Goal: Task Accomplishment & Management: Use online tool/utility

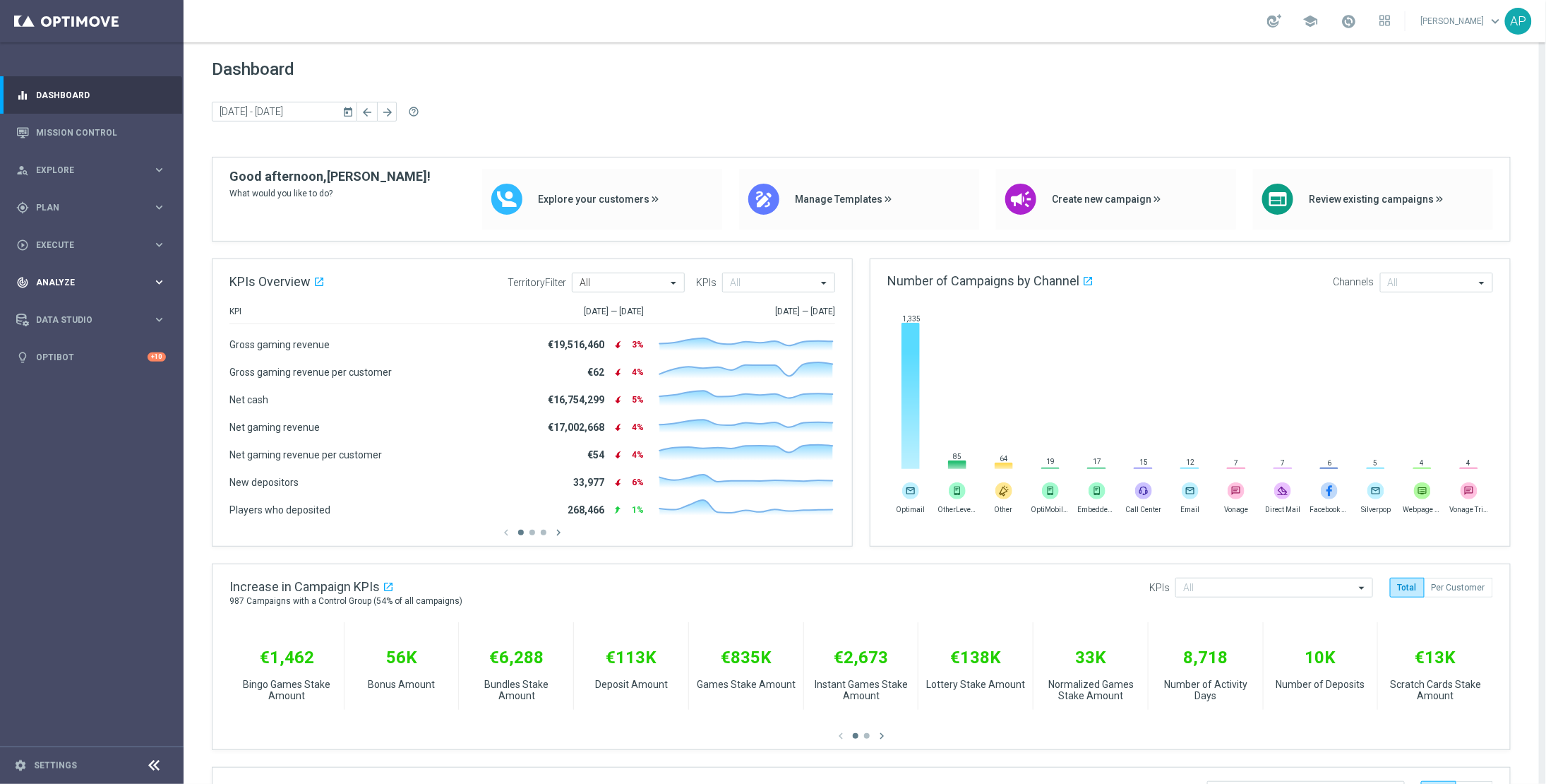
click at [70, 273] on div "track_changes Analyze keyboard_arrow_right" at bounding box center [91, 282] width 182 height 37
click at [68, 306] on link "Customer 360" at bounding box center [91, 311] width 110 height 11
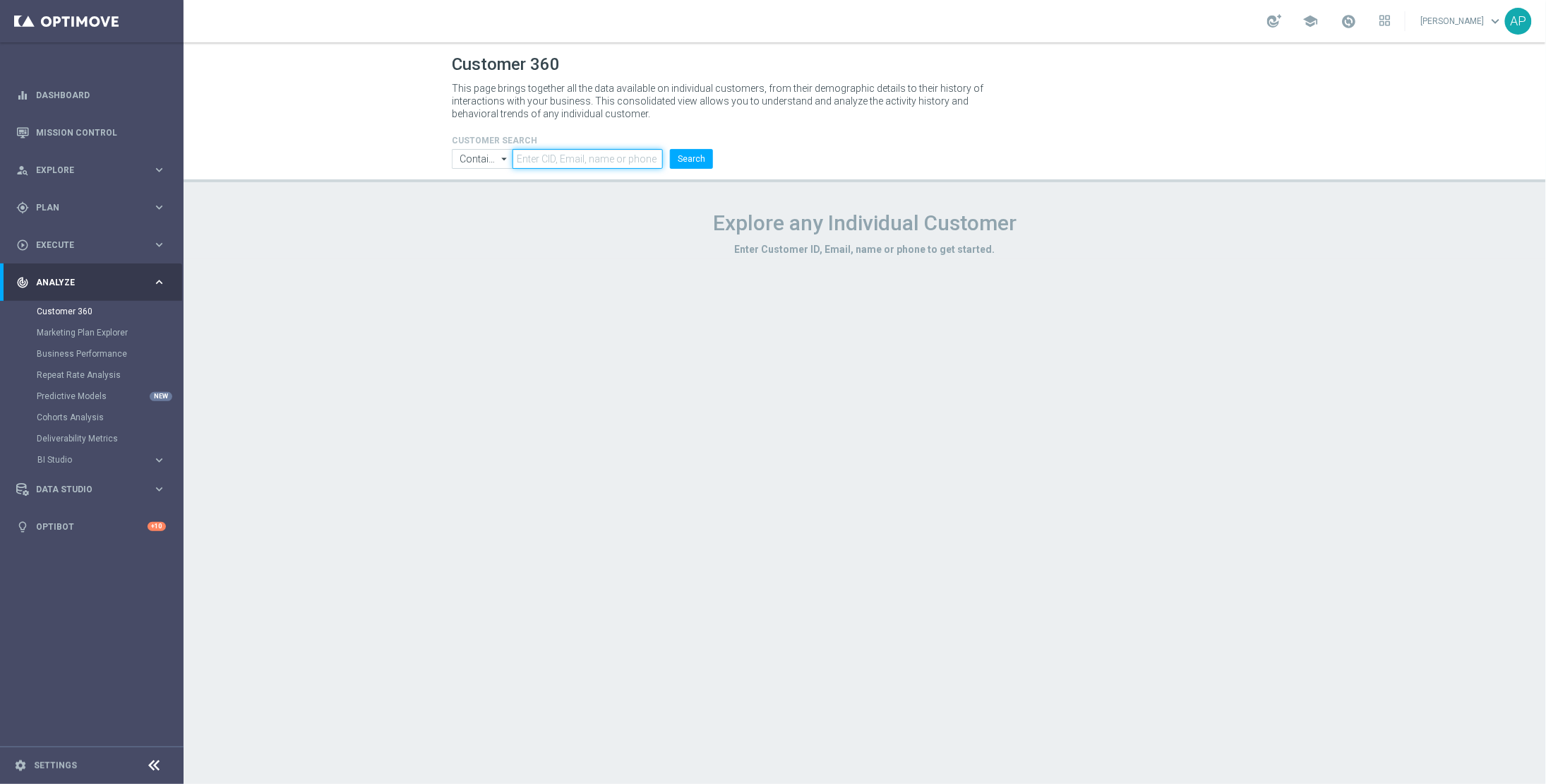
click at [568, 156] on input "text" at bounding box center [588, 159] width 151 height 20
paste input "21095595"
click at [700, 154] on button "Search" at bounding box center [691, 159] width 43 height 20
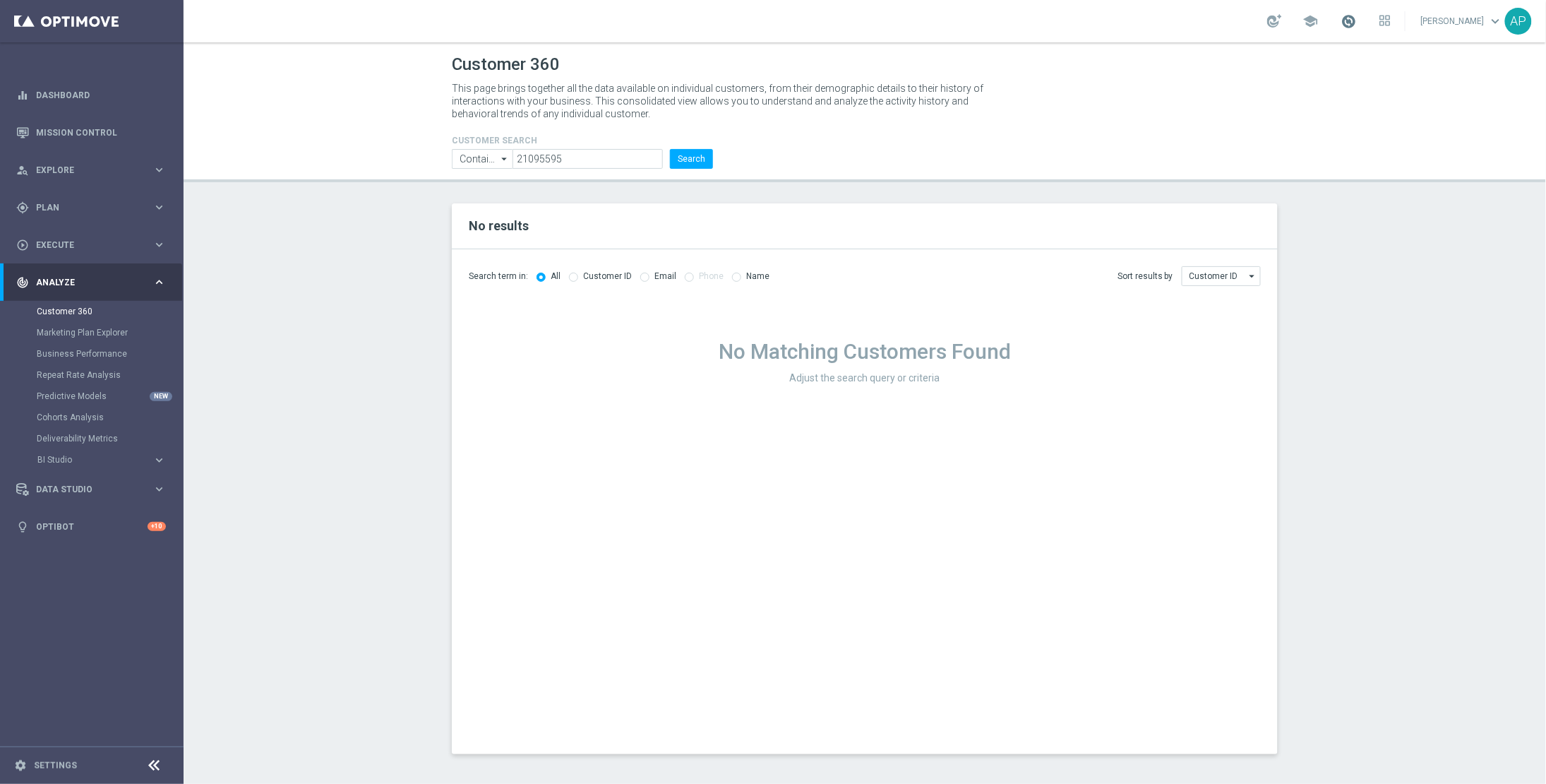
click at [1357, 22] on span at bounding box center [1350, 21] width 16 height 16
click at [627, 147] on form "CUSTOMER SEARCH Contains Contains arrow_drop_down Show Selected 0 of NaN Contai…" at bounding box center [583, 152] width 261 height 33
click at [608, 157] on input "21095595" at bounding box center [588, 159] width 151 height 20
drag, startPoint x: 580, startPoint y: 157, endPoint x: 517, endPoint y: 147, distance: 63.8
click at [517, 147] on form "CUSTOMER SEARCH Contains Contains arrow_drop_down Show Selected 0 of NaN Contai…" at bounding box center [583, 152] width 261 height 33
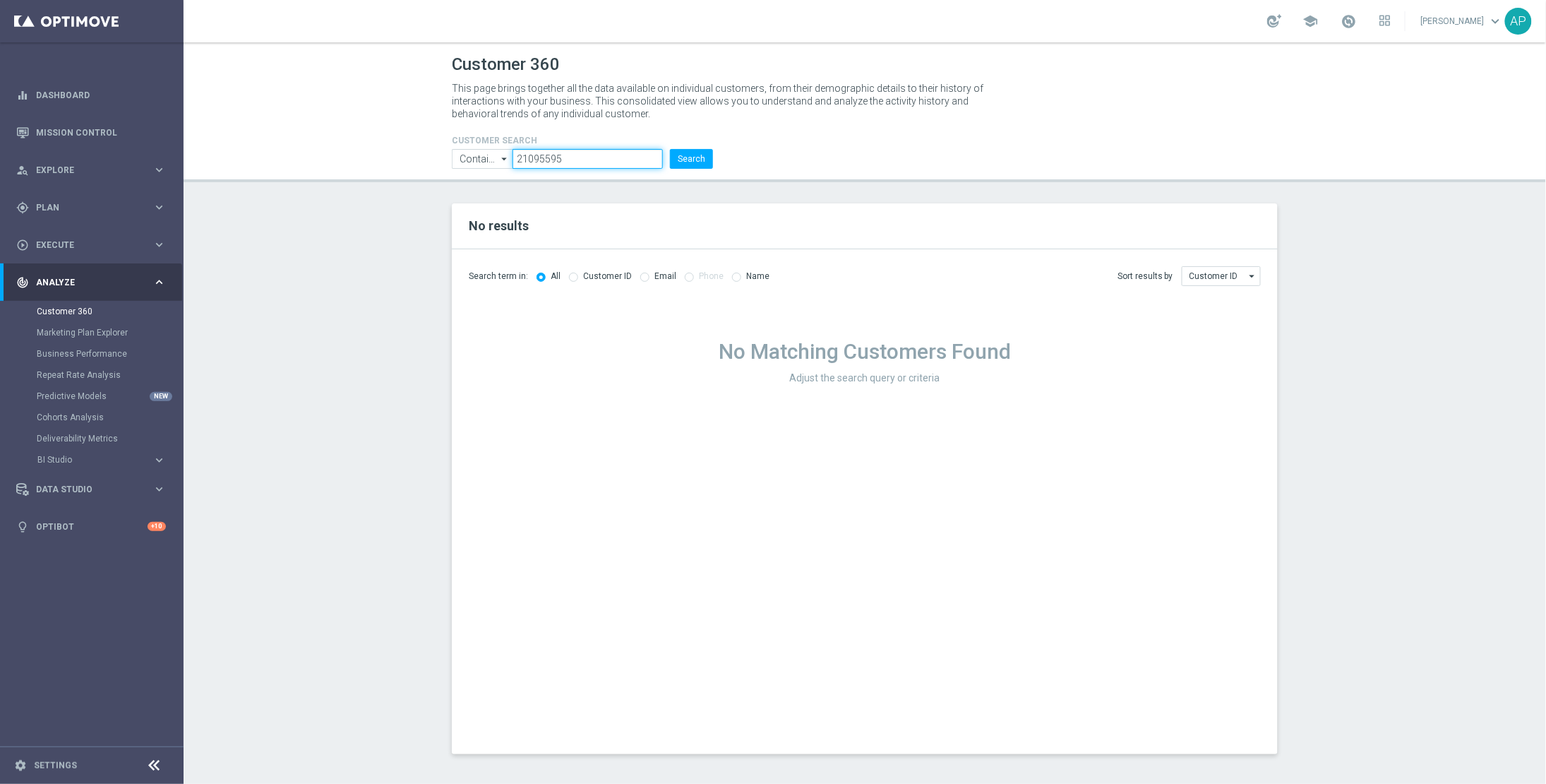
paste input "diane72019@gmail.com"
type input "diane72019@gmail.com"
click at [690, 154] on button "Search" at bounding box center [691, 159] width 43 height 20
click at [1245, 268] on div "Customer ID Customer ID arrow_drop_down" at bounding box center [1221, 276] width 79 height 20
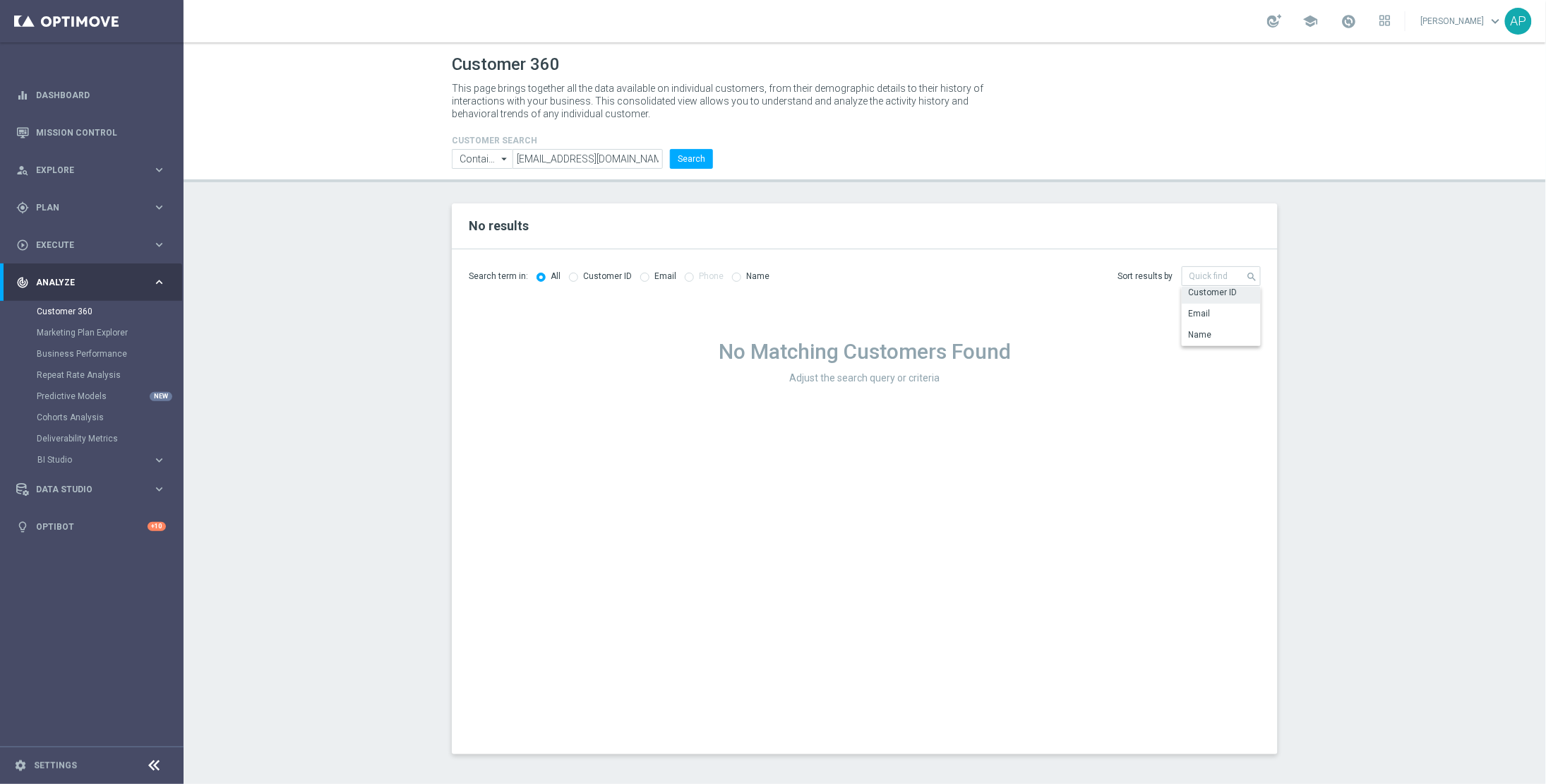
click at [928, 278] on div "Sort results by Customer ID search Show Selected 0 of NaN Customer ID Email" at bounding box center [1063, 276] width 396 height 20
type input "Customer ID"
click at [503, 157] on icon "arrow_drop_down" at bounding box center [505, 159] width 14 height 19
click at [537, 116] on p "This page brings together all the data available on individual customers, from …" at bounding box center [723, 101] width 543 height 38
type input "Contains"
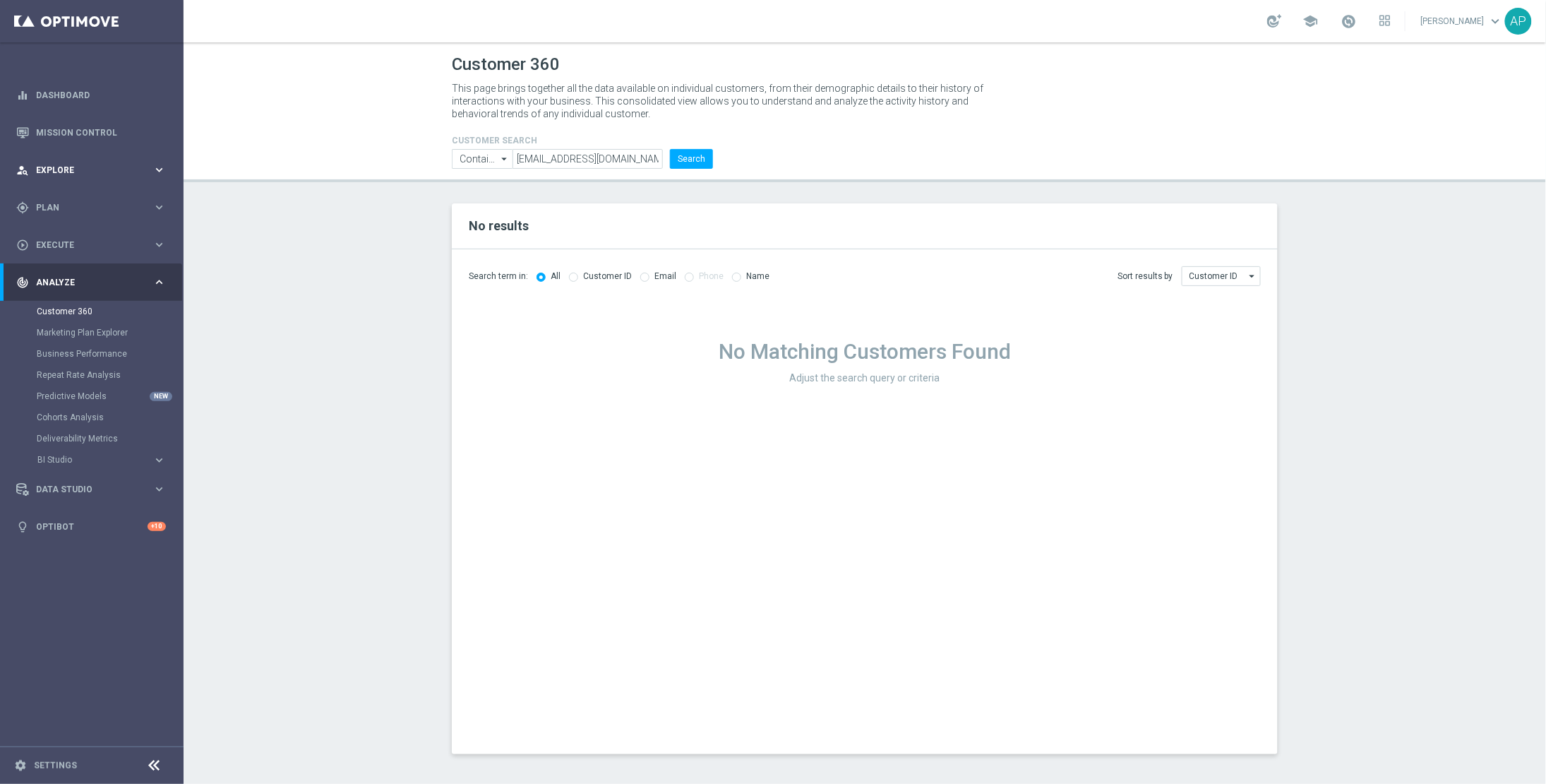
click at [106, 173] on span "Explore" at bounding box center [94, 170] width 116 height 9
click at [104, 174] on div "person_search Explore" at bounding box center [84, 170] width 136 height 13
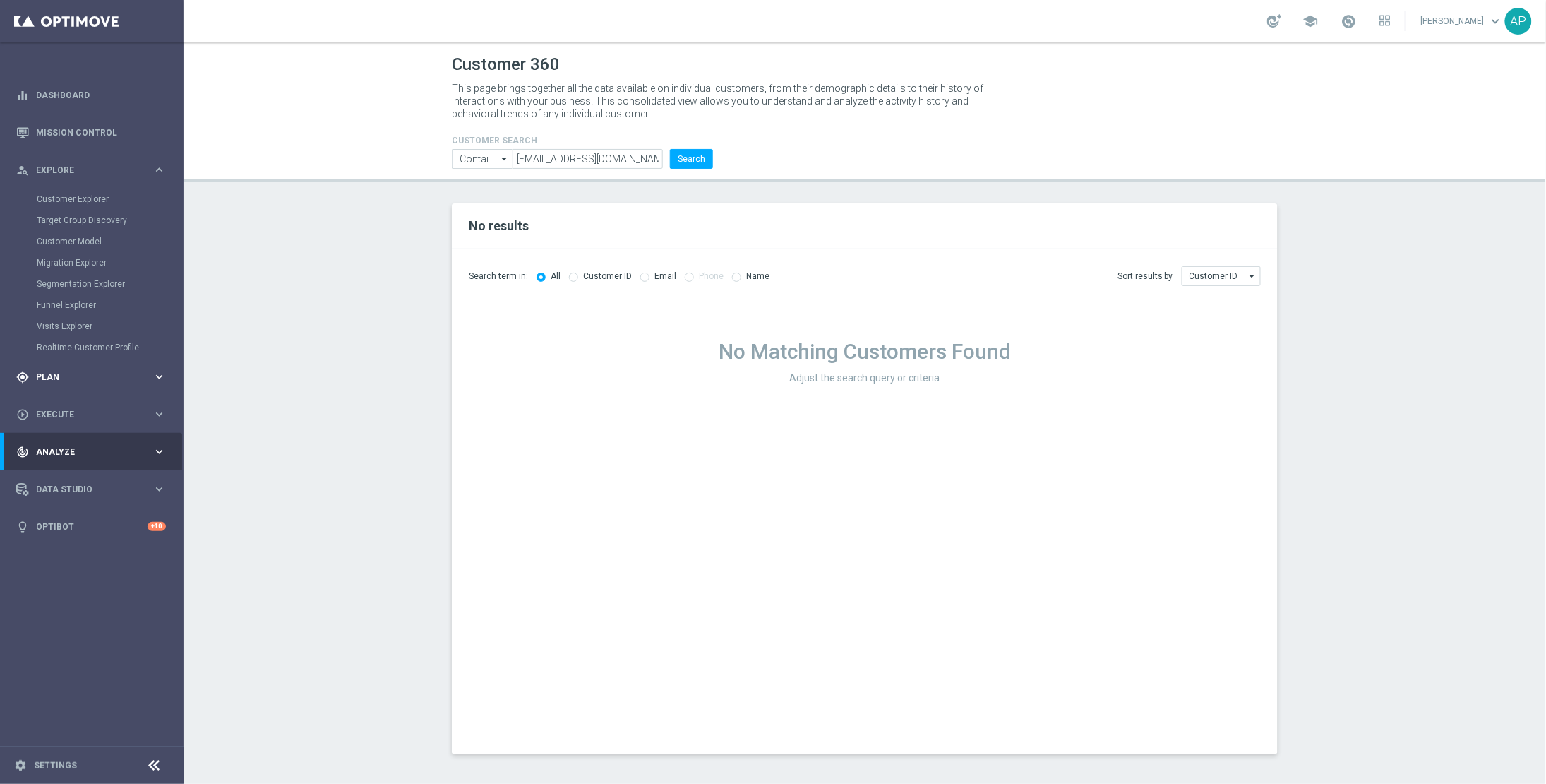
click at [80, 386] on div "gps_fixed Plan keyboard_arrow_right" at bounding box center [91, 376] width 182 height 37
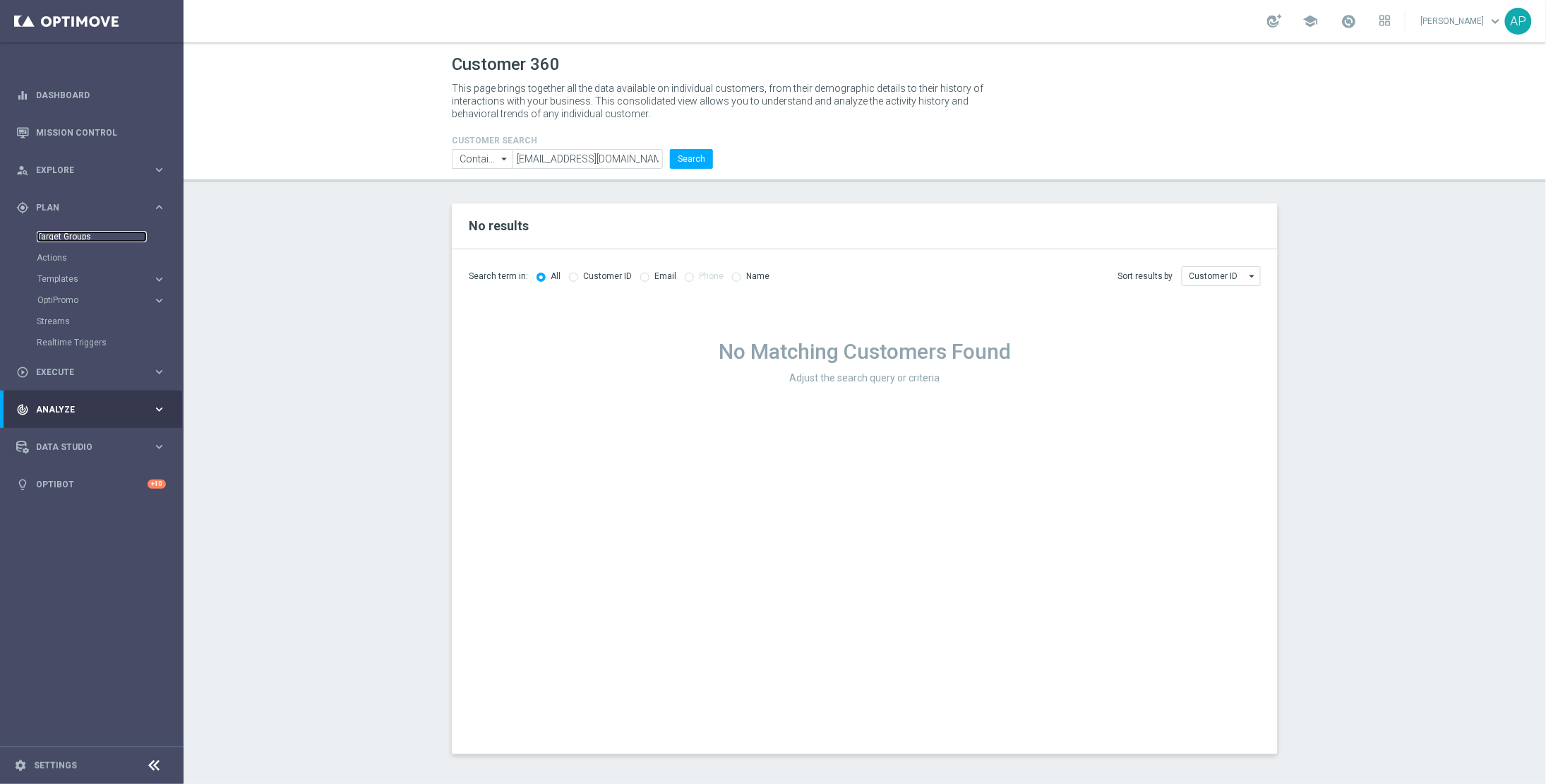
click at [72, 237] on link "Target Groups" at bounding box center [91, 236] width 110 height 11
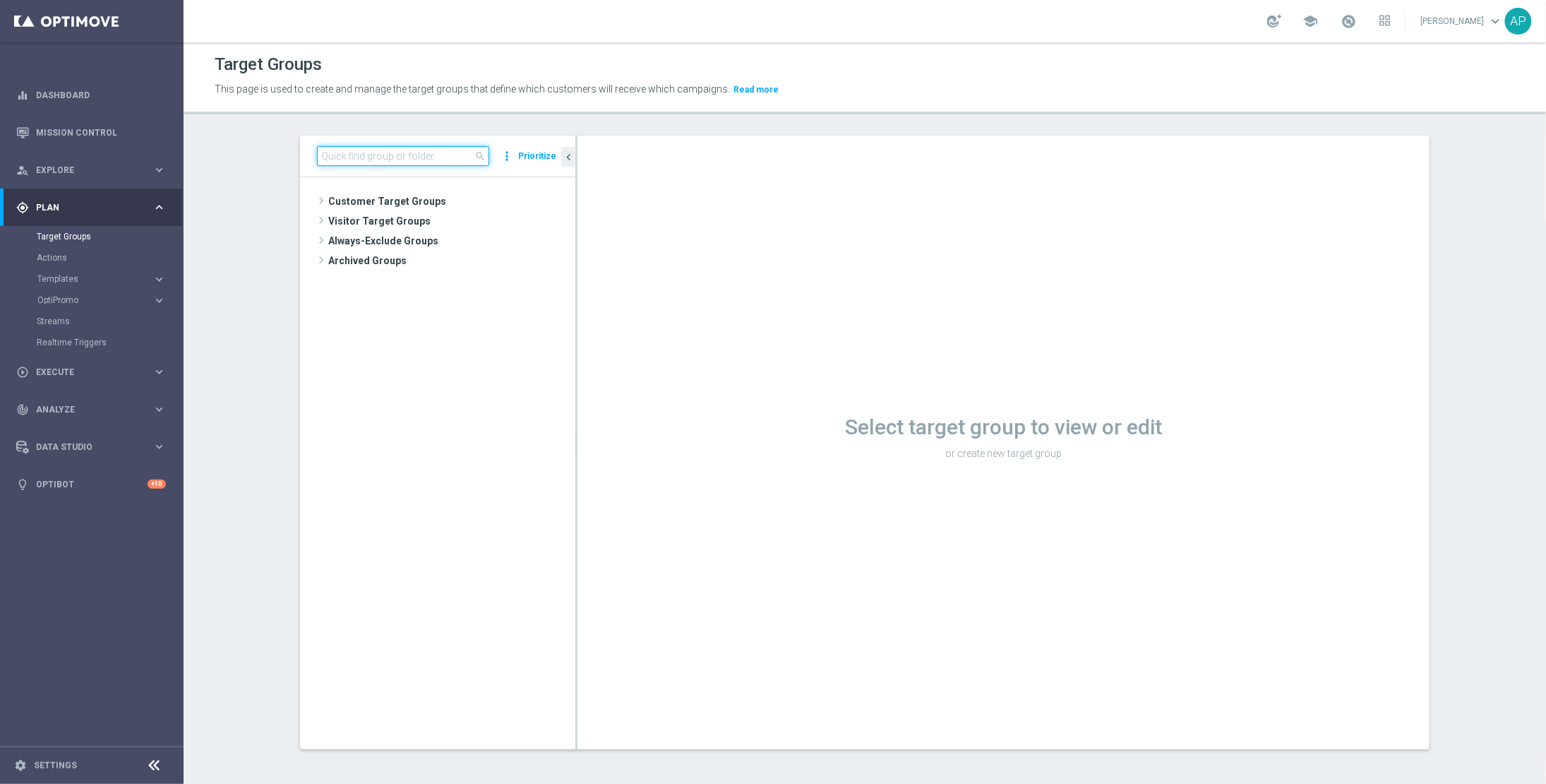
click at [326, 161] on input at bounding box center [403, 156] width 172 height 20
type input "s"
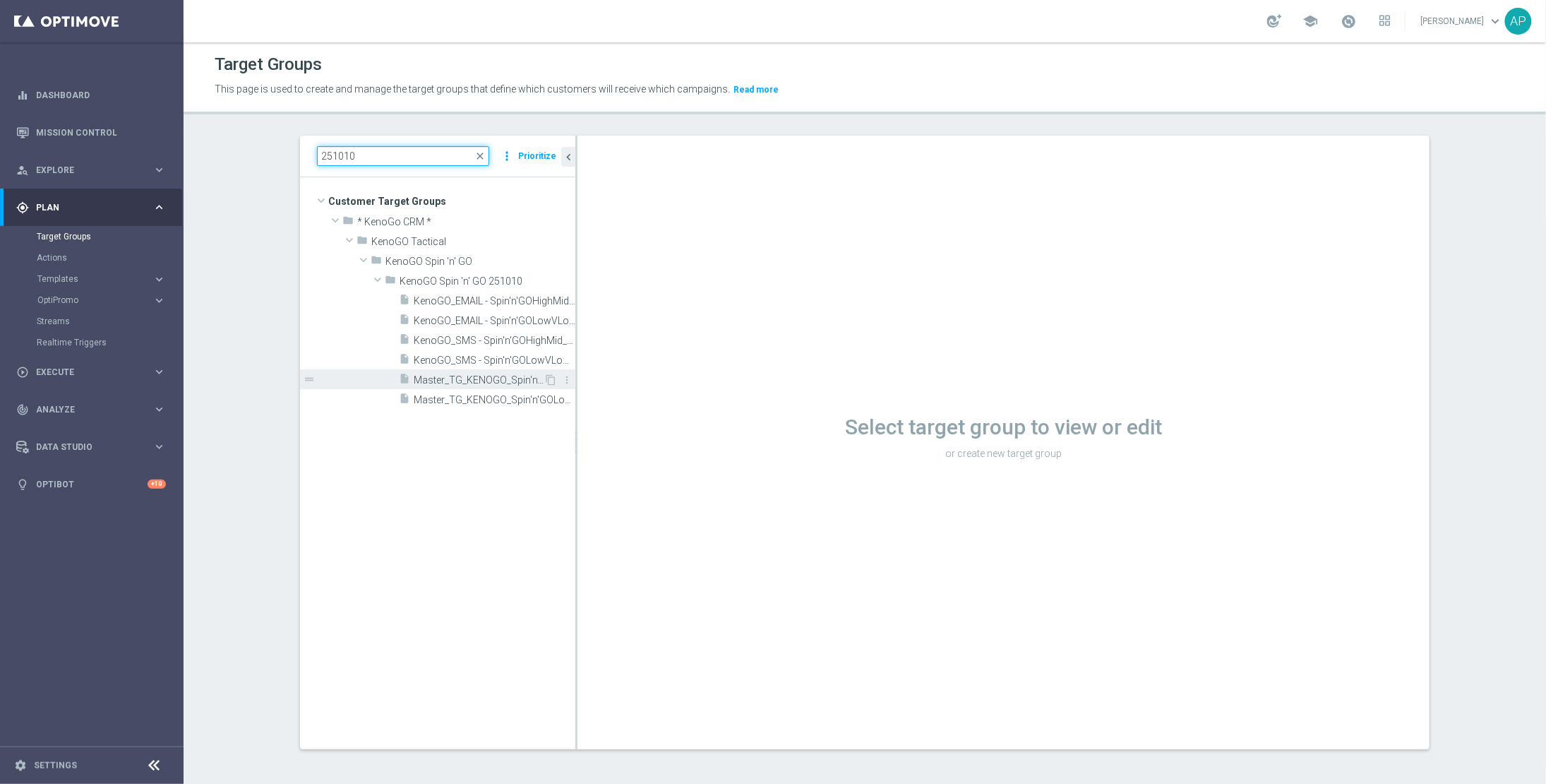
type input "251010"
click at [458, 381] on span "Master_TG_KENOGO_Spin'n'GOHighMid_251010" at bounding box center [478, 380] width 130 height 12
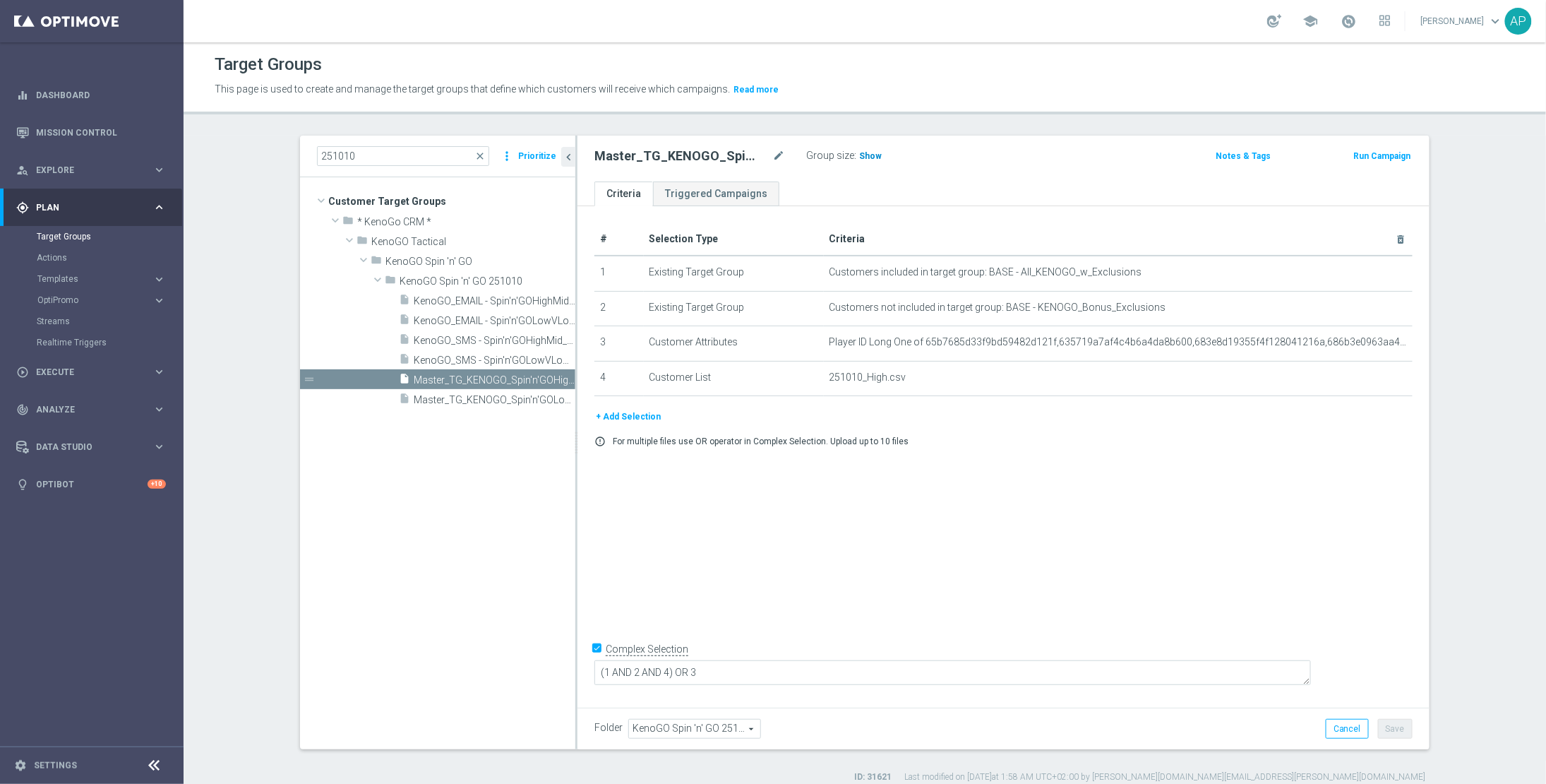
click at [862, 157] on span "Show" at bounding box center [870, 156] width 23 height 10
click at [872, 159] on span "8,126" at bounding box center [872, 158] width 25 height 14
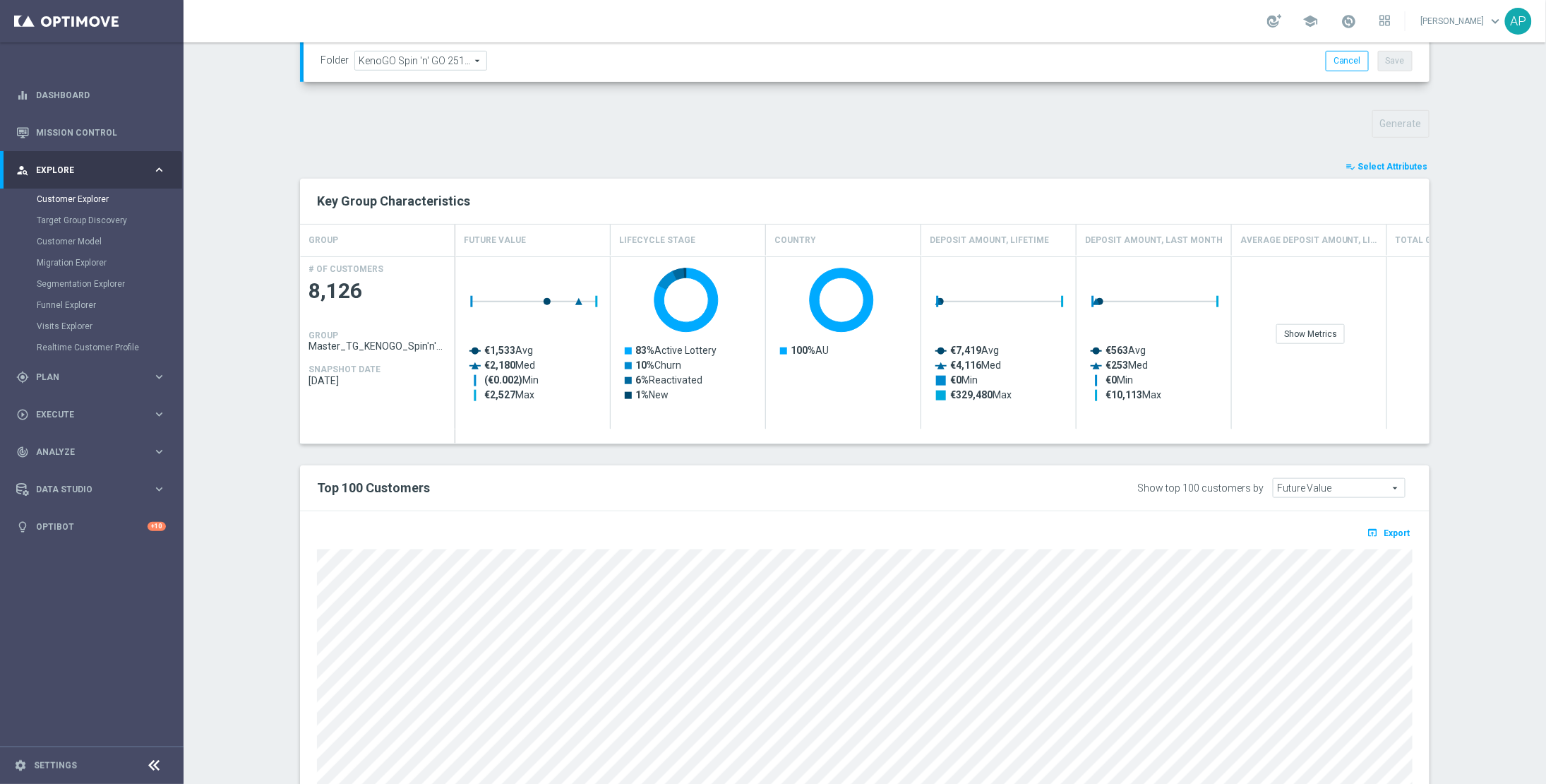
scroll to position [552, 0]
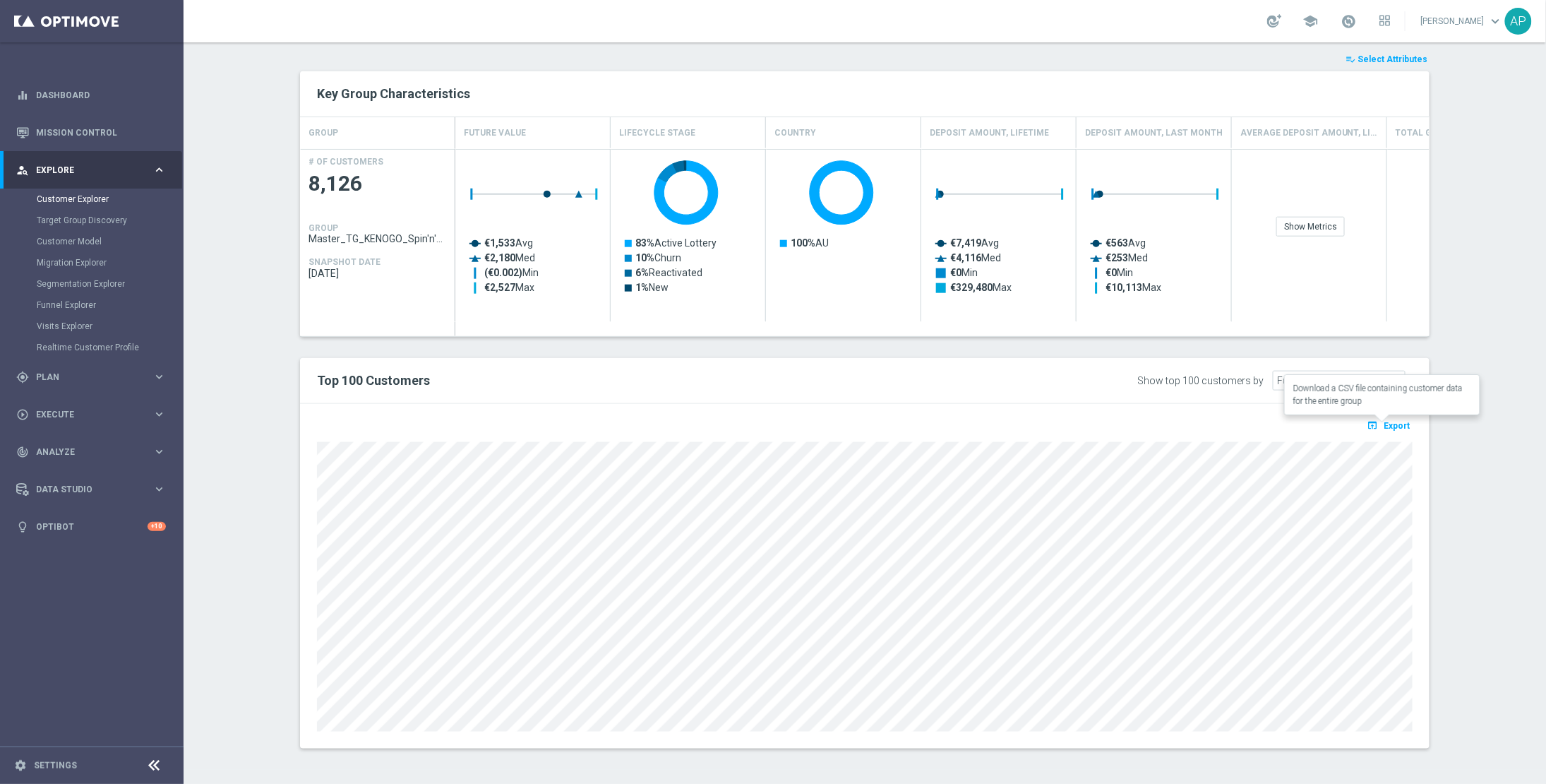
click at [1385, 426] on span "Export" at bounding box center [1397, 426] width 26 height 10
